Goal: Information Seeking & Learning: Learn about a topic

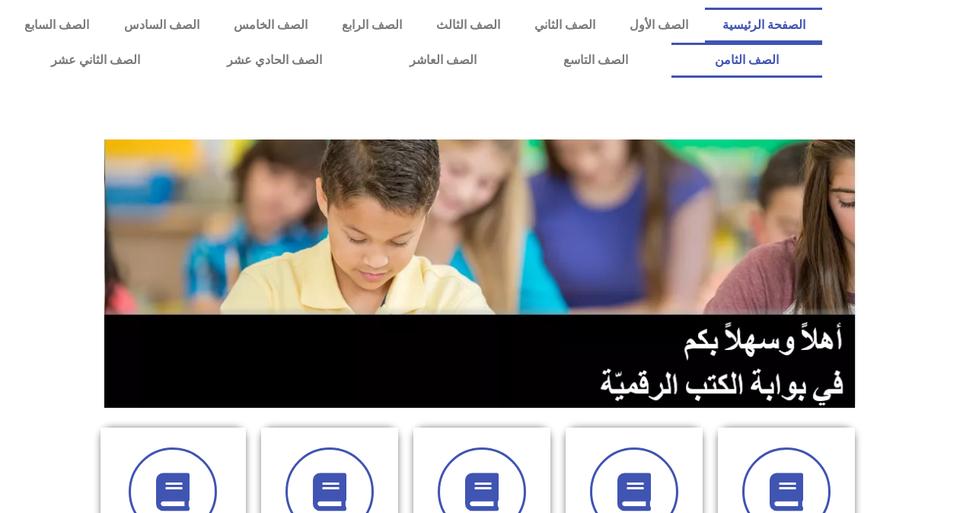
click at [672, 43] on link "الصف الثامن" at bounding box center [747, 60] width 151 height 35
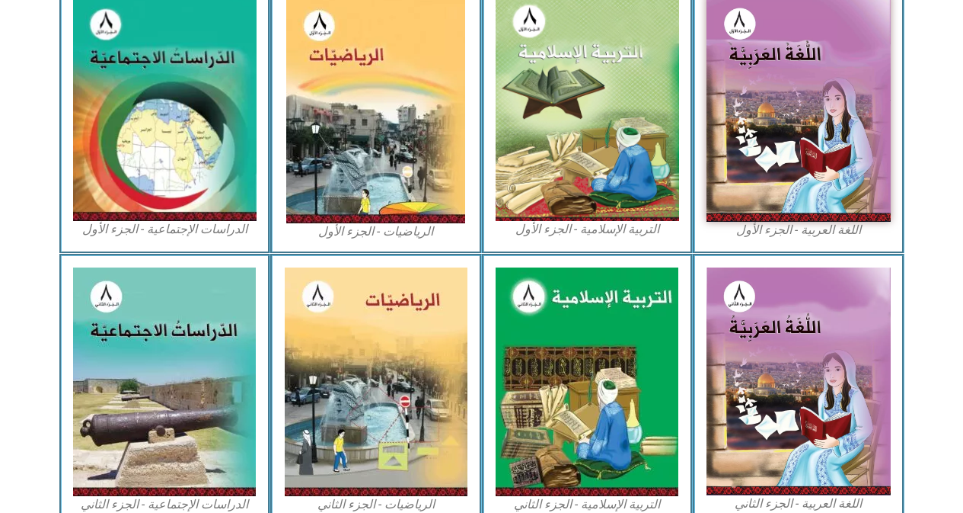
scroll to position [486, 0]
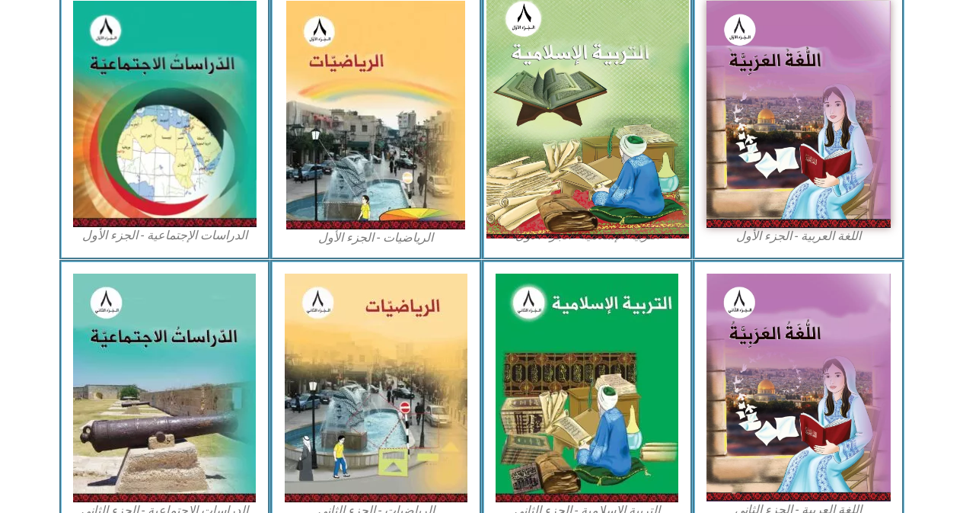
click at [538, 73] on img at bounding box center [587, 113] width 203 height 249
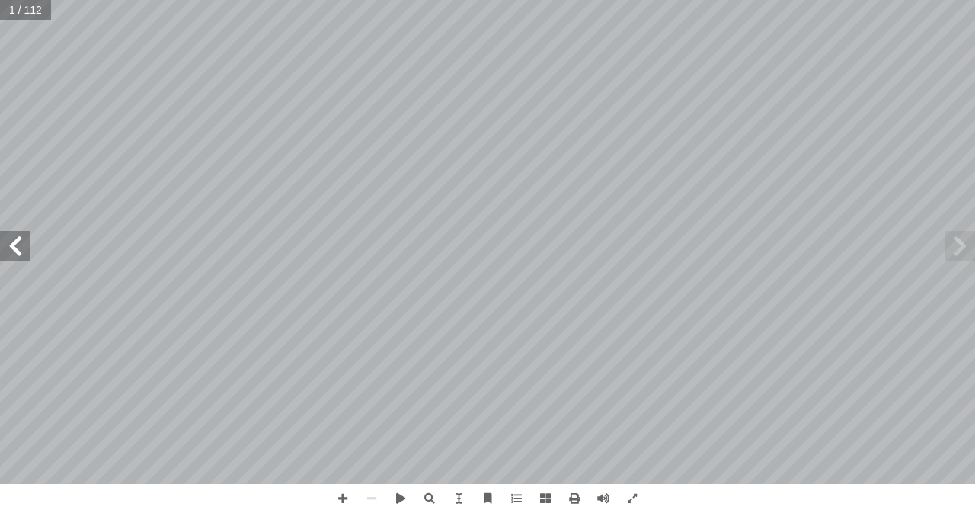
click at [9, 256] on span at bounding box center [15, 246] width 30 height 30
click at [23, 248] on span at bounding box center [15, 246] width 30 height 30
click at [456, 500] on span at bounding box center [458, 498] width 29 height 29
click at [345, 497] on span at bounding box center [342, 498] width 29 height 29
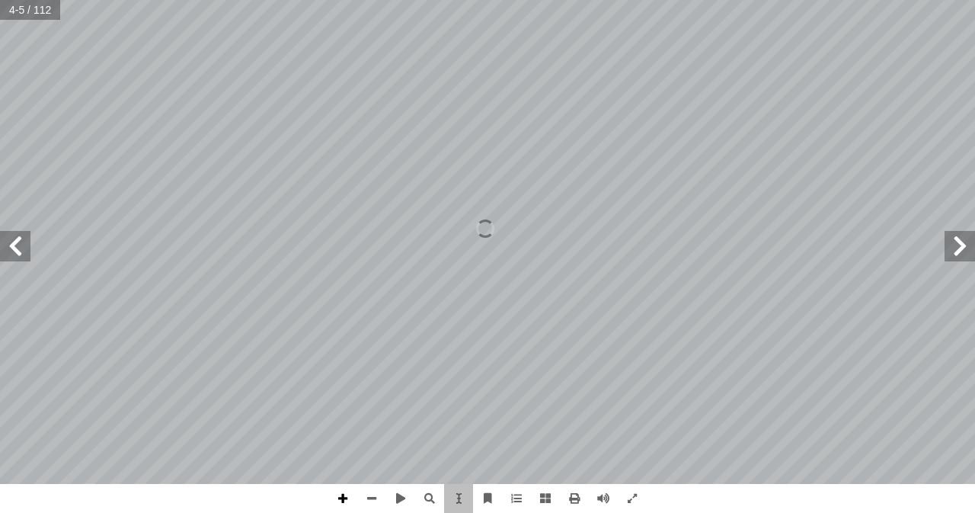
click at [345, 497] on span at bounding box center [342, 498] width 29 height 29
drag, startPoint x: 258, startPoint y: 294, endPoint x: 222, endPoint y: 256, distance: 52.3
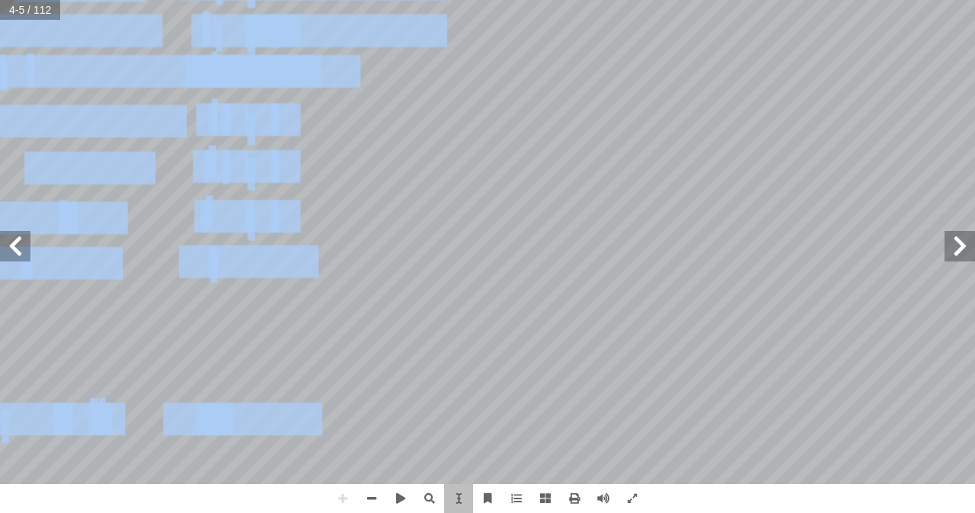
drag, startPoint x: 175, startPoint y: 258, endPoint x: 54, endPoint y: 269, distance: 121.6
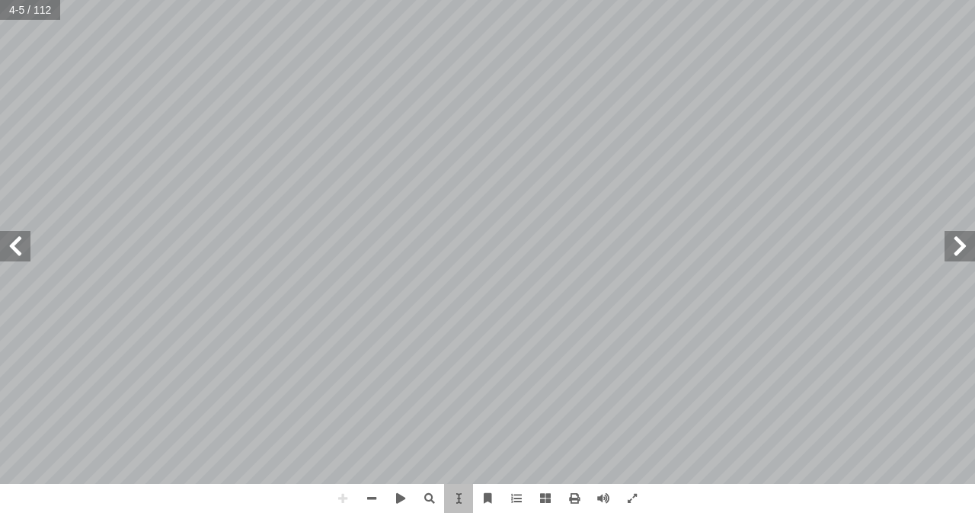
drag, startPoint x: 175, startPoint y: 348, endPoint x: 134, endPoint y: 341, distance: 41.7
click at [369, 496] on span at bounding box center [371, 498] width 29 height 29
click at [13, 241] on span at bounding box center [15, 246] width 30 height 30
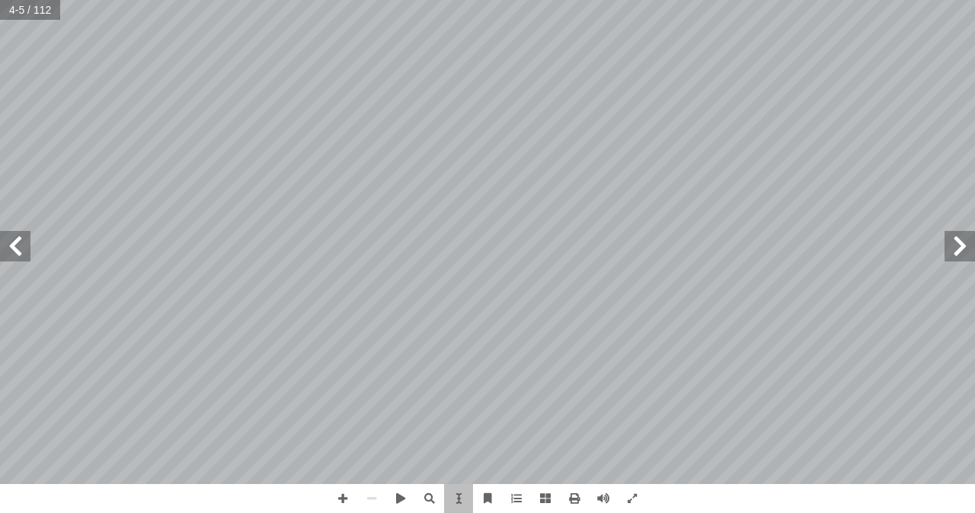
click at [13, 241] on span at bounding box center [15, 246] width 30 height 30
click at [710, 174] on div "التربية الإسلامية للصف الثامن ٤ ـرج خـ ُ ) لي ســول محمــد ( َّ نزلــه اللــه –…" at bounding box center [487, 242] width 975 height 484
click at [343, 500] on span at bounding box center [342, 498] width 29 height 29
drag, startPoint x: 818, startPoint y: 396, endPoint x: 684, endPoint y: 388, distance: 134.3
click at [666, 389] on div "التربية الإسلامية للصف الثامن ٤ ـرج خـ ُ ) لي ســول محمــد ( َّ نزلــه اللــه –…" at bounding box center [825, 243] width 676 height 871
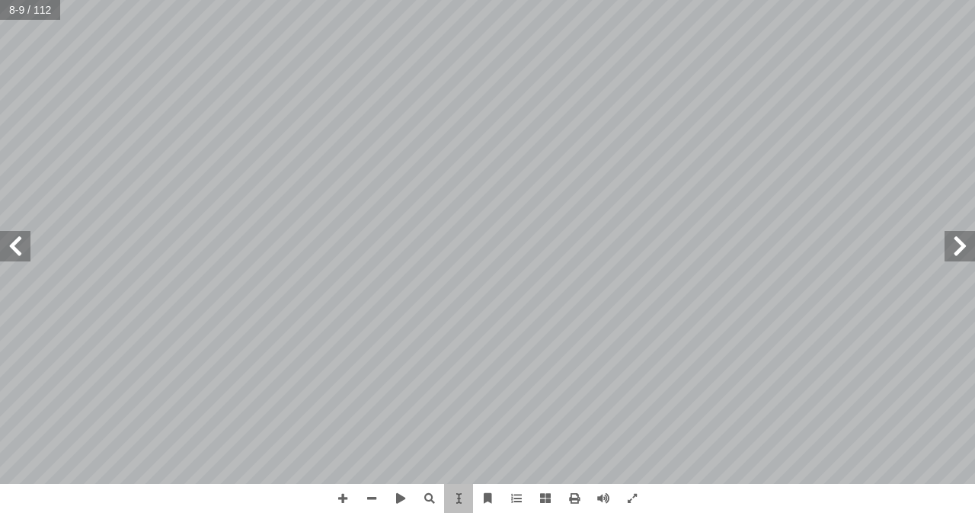
click at [970, 509] on div "التربية الإسلامية للصف الثامن ٤ ـرج خـ ُ ) لي ســول محمــد ( َّ نزلــه اللــه –…" at bounding box center [487, 256] width 975 height 513
click at [894, 123] on span "ن الكريــم هــو دســتور الحيــاة للبشــرية جمعــاء، شــرعه اللــه تعالــى لصلاح…" at bounding box center [888, 113] width 570 height 21
click at [372, 495] on span at bounding box center [371, 498] width 29 height 29
click at [336, 497] on span at bounding box center [342, 498] width 29 height 29
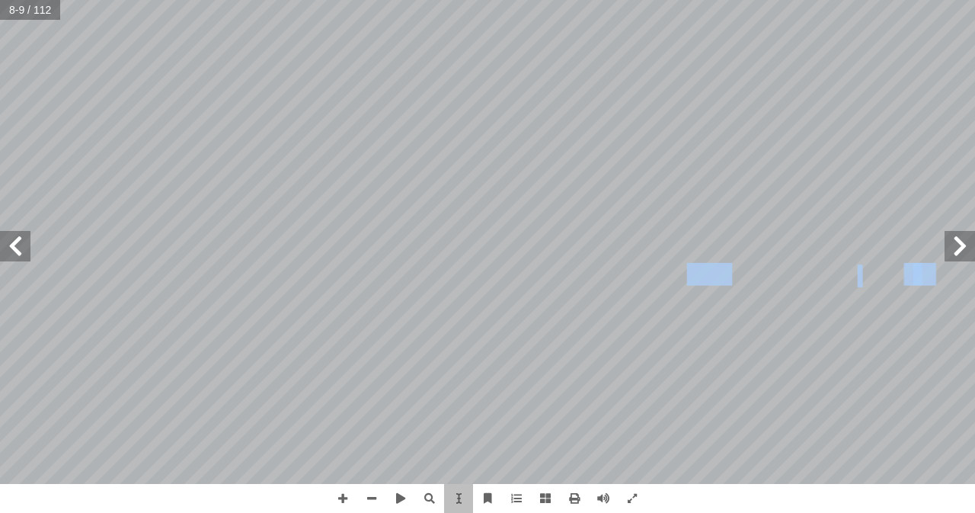
drag, startPoint x: 875, startPoint y: 338, endPoint x: 721, endPoint y: 281, distance: 164.1
click at [721, 281] on div "التربية الإسلامية للصف الثامن ٤ ـرج خـ ُ ) لي ســول محمــد ( َّ نزلــه اللــه –…" at bounding box center [825, 243] width 676 height 871
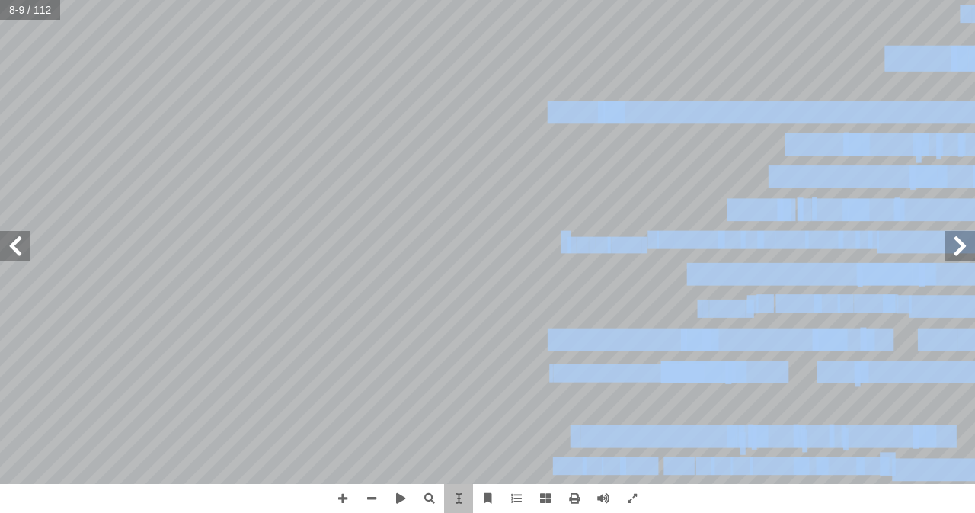
drag, startPoint x: 543, startPoint y: 201, endPoint x: 443, endPoint y: 209, distance: 100.1
click at [487, 242] on div "التربية الإسلامية للصف الثامن ٤ ـرج خـ ُ ) لي ســول محمــد ( َّ نزلــه اللــه –…" at bounding box center [487, 242] width 0 height 0
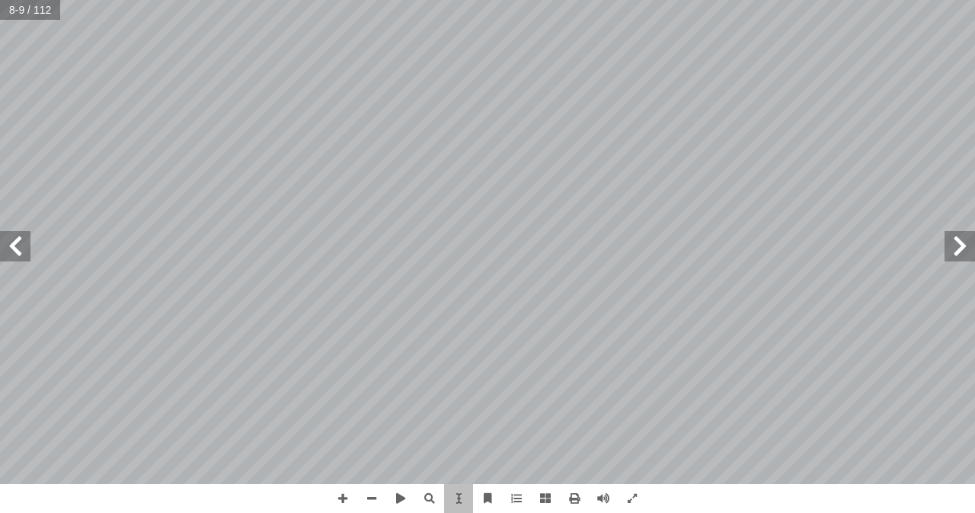
click at [539, 207] on div "التربية الإسلامية للصف الثامن ٤ ـرج خـ ُ ) لي ســول محمــد ( َّ نزلــه اللــه –…" at bounding box center [825, 243] width 676 height 871
drag, startPoint x: 496, startPoint y: 177, endPoint x: 535, endPoint y: 193, distance: 41.7
click at [535, 193] on div "التربية الإسلامية للصف الثامن ٤ ـرج خـ ُ ) لي ســول محمــد ( َّ نزلــه اللــه –…" at bounding box center [825, 243] width 676 height 871
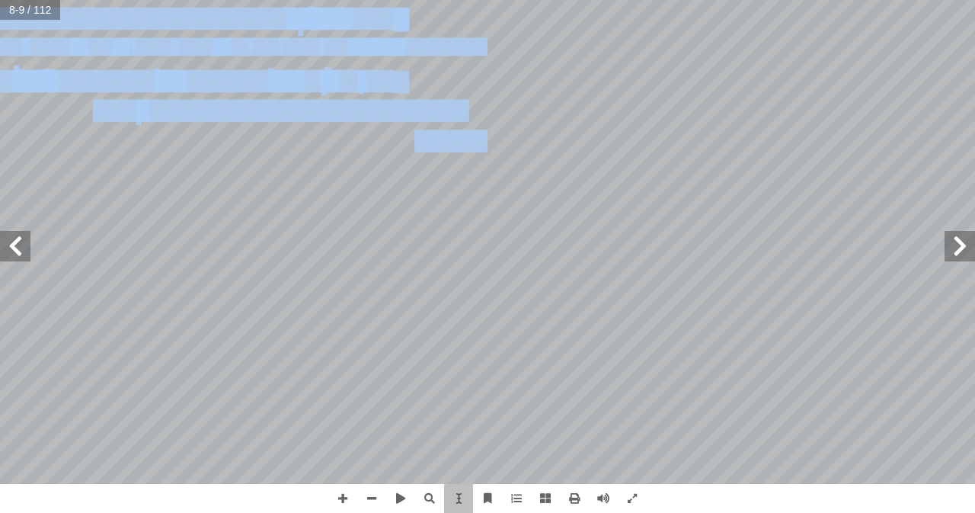
drag, startPoint x: 339, startPoint y: 136, endPoint x: 422, endPoint y: 172, distance: 90.4
click at [422, 172] on div "5 : ً � م ّ ن الكريم منج آ ا ل القر نزو حســب الوقائــع والحــوادث ومقتضيــات ً…" at bounding box center [150, 243] width 676 height 871
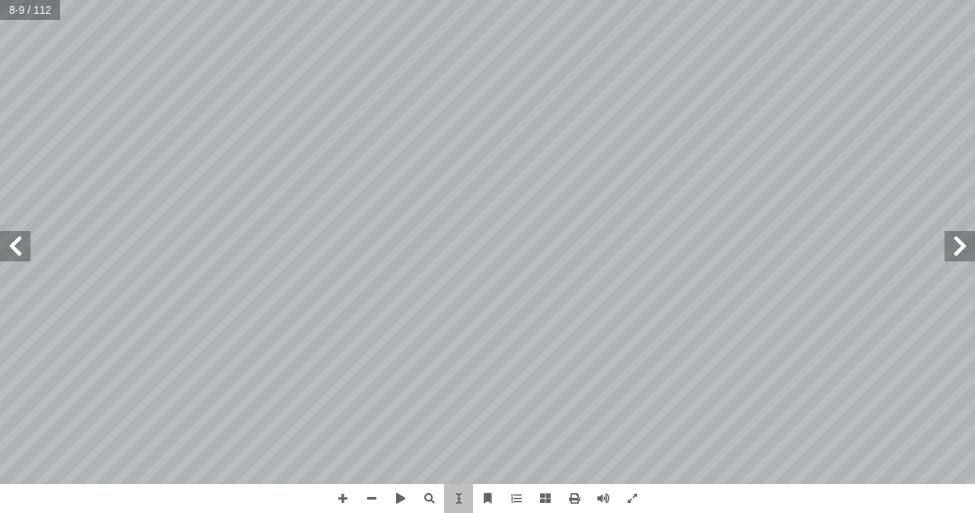
click at [435, 176] on div "5 : ً � م ّ ن الكريم منج آ ا ل القر نزو حســب الوقائــع والحــوادث ومقتضيــات ً…" at bounding box center [150, 243] width 676 height 871
drag, startPoint x: 281, startPoint y: 108, endPoint x: 289, endPoint y: 110, distance: 7.8
click at [290, 112] on span "عــن جميــع المنكــرات دفعــة واحــدة لصعــب وشــق" at bounding box center [302, 111] width 333 height 21
click at [448, 175] on div "5 : ً � م ّ ن الكريم منج آ ا ل القر نزو حســب الوقائــع والحــوادث ومقتضيــات ً…" at bounding box center [150, 243] width 676 height 871
click at [438, 282] on div "5 : ً � م ّ ن الكريم منج آ ا ل القر نزو حســب الوقائــع والحــوادث ومقتضيــات ً…" at bounding box center [150, 243] width 676 height 871
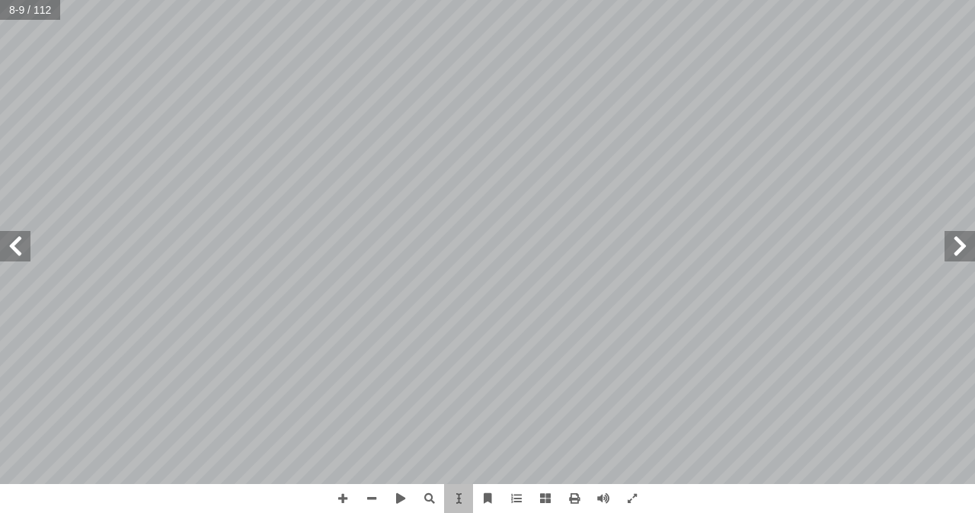
click at [455, 342] on div "5 : ً � م ّ ن الكريم منج آ ا ل القر نزو حســب الوقائــع والحــوادث ومقتضيــات ً…" at bounding box center [150, 243] width 676 height 871
click at [462, 489] on span at bounding box center [458, 498] width 29 height 29
click at [344, 494] on span at bounding box center [342, 498] width 29 height 29
click at [372, 499] on span at bounding box center [371, 498] width 29 height 29
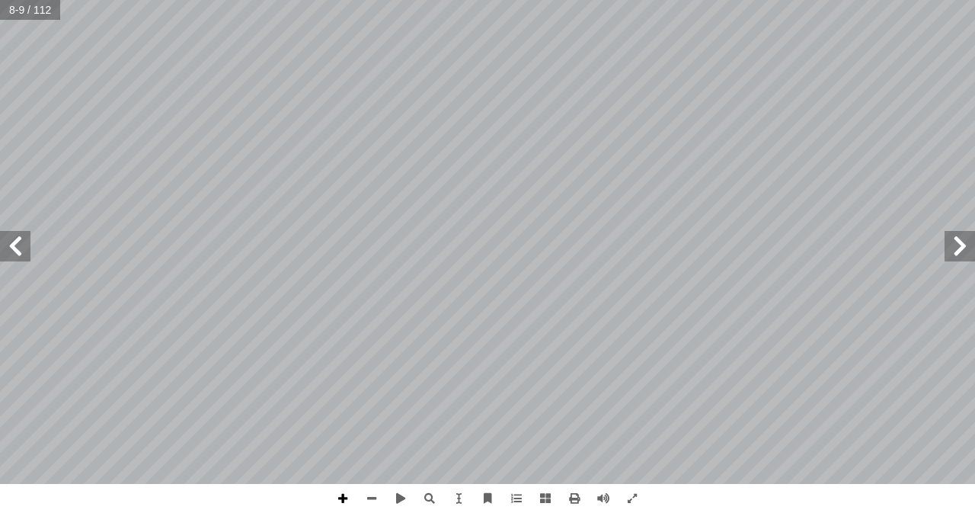
click at [345, 497] on span at bounding box center [342, 498] width 29 height 29
drag, startPoint x: 372, startPoint y: 486, endPoint x: 337, endPoint y: 497, distance: 37.6
click at [337, 497] on span at bounding box center [342, 498] width 29 height 29
click at [372, 496] on span at bounding box center [371, 498] width 29 height 29
click at [343, 494] on span at bounding box center [342, 498] width 29 height 29
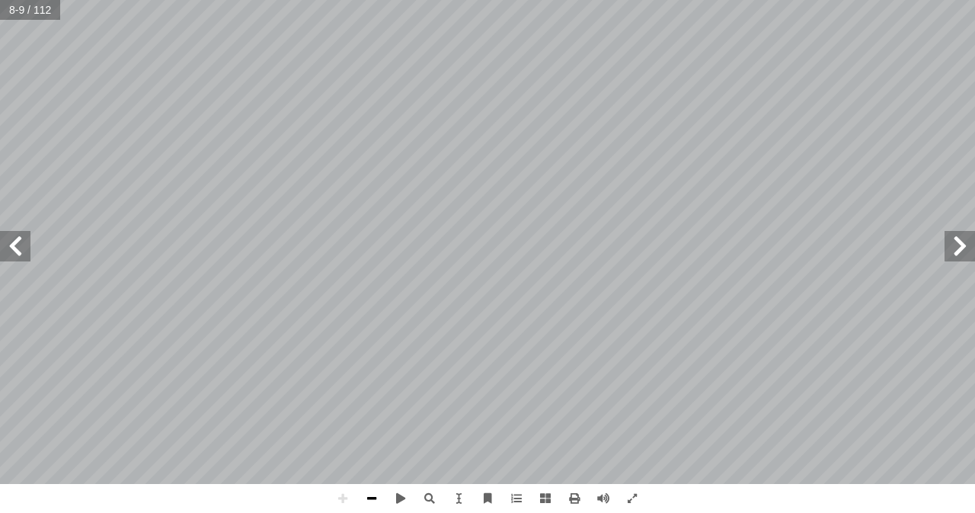
click at [371, 492] on span at bounding box center [371, 498] width 29 height 29
click at [346, 500] on span at bounding box center [342, 498] width 29 height 29
click at [344, 497] on span at bounding box center [342, 498] width 29 height 29
click at [340, 496] on span at bounding box center [342, 498] width 29 height 29
click at [368, 497] on span at bounding box center [371, 498] width 29 height 29
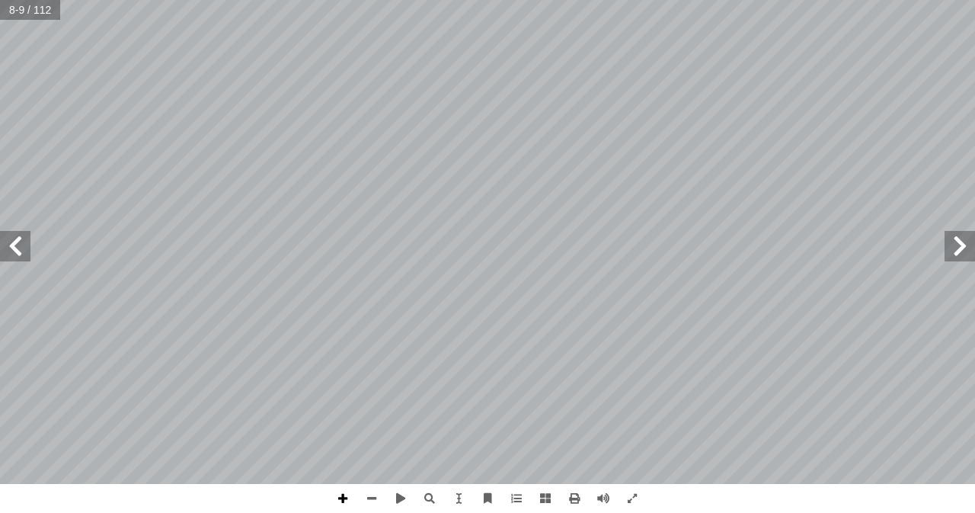
click at [339, 493] on span at bounding box center [342, 498] width 29 height 29
click at [377, 496] on span at bounding box center [371, 498] width 29 height 29
click at [16, 239] on span at bounding box center [15, 246] width 30 height 30
click at [20, 251] on span at bounding box center [15, 246] width 30 height 30
click at [343, 498] on span at bounding box center [342, 498] width 29 height 29
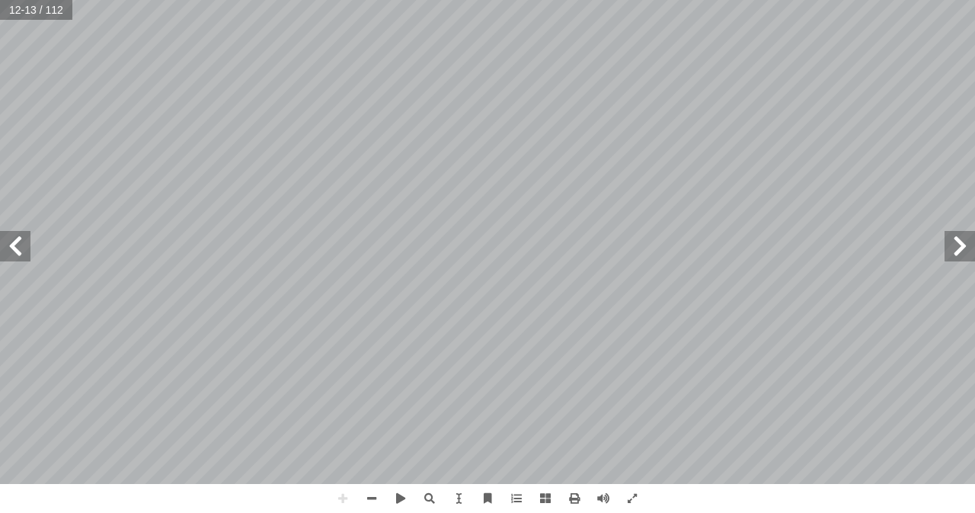
click at [15, 244] on span at bounding box center [15, 246] width 30 height 30
click at [957, 249] on span at bounding box center [959, 246] width 30 height 30
click at [960, 252] on span at bounding box center [959, 246] width 30 height 30
click at [13, 249] on span at bounding box center [15, 246] width 30 height 30
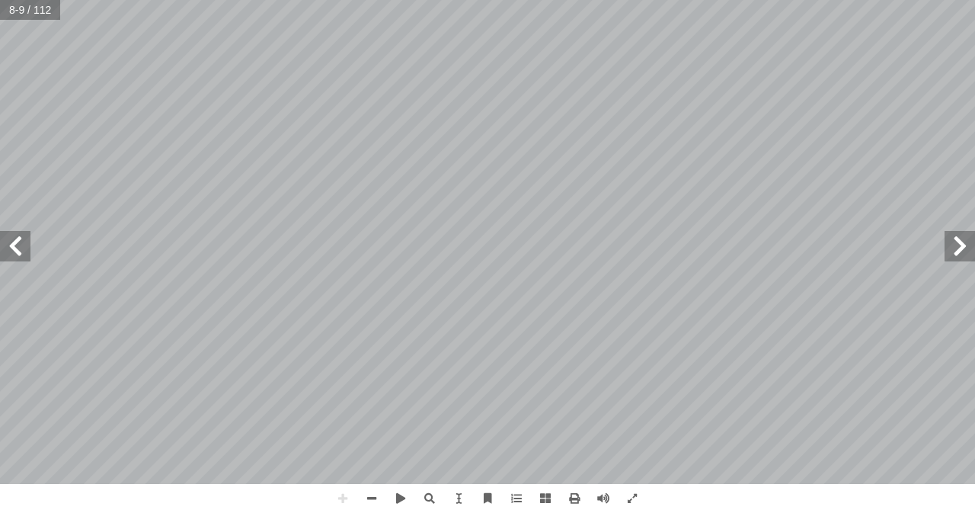
click at [13, 249] on span at bounding box center [15, 246] width 30 height 30
click at [952, 242] on span at bounding box center [959, 246] width 30 height 30
click at [583, 0] on html "الصفحة الرئيسية الصف الأول الصف الثاني الصف الثالث الصف الرابع الصف الخامس الصف…" at bounding box center [487, 69] width 975 height 139
